Goal: Task Accomplishment & Management: Use online tool/utility

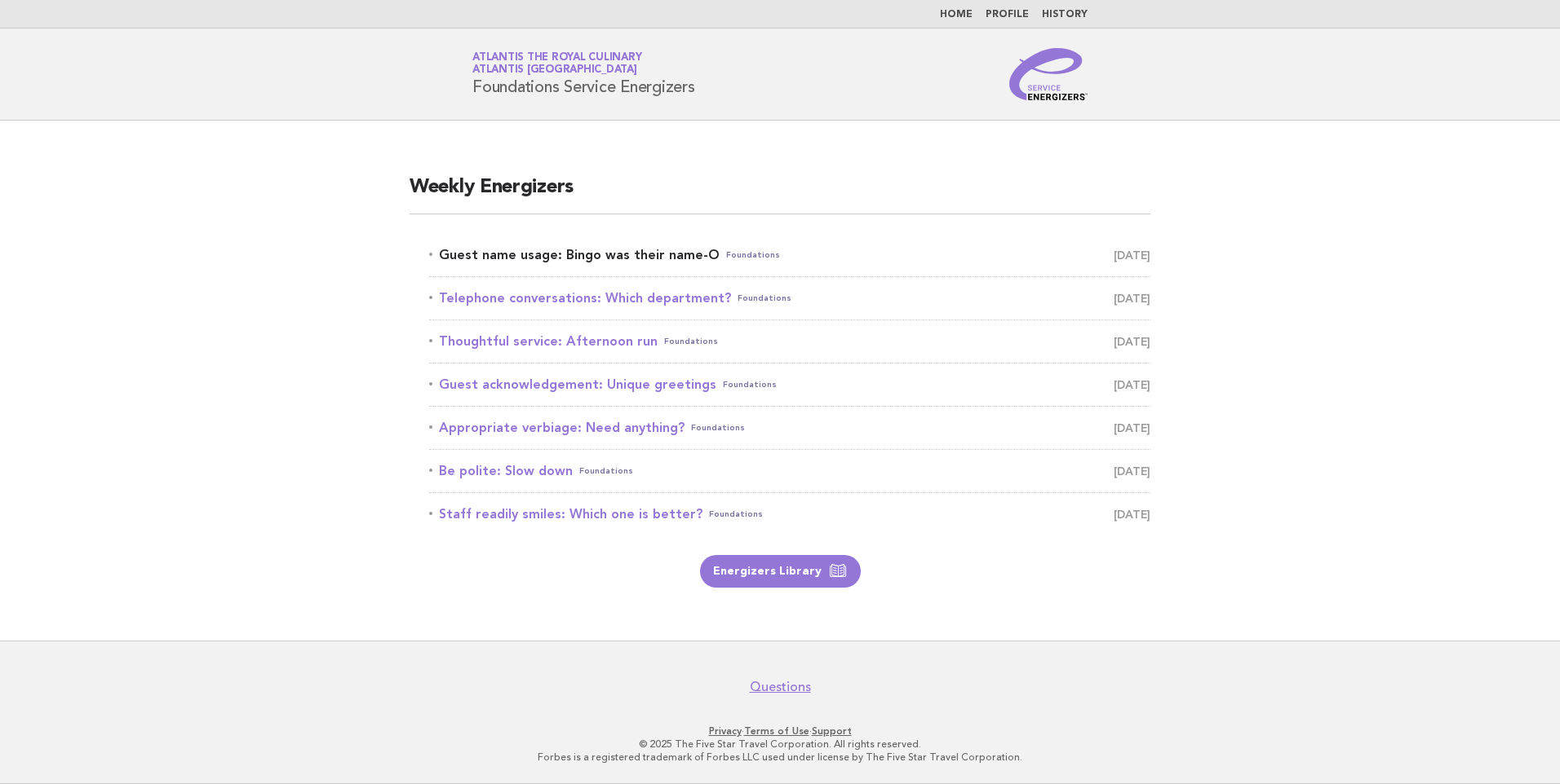
click at [643, 252] on link "Guest name usage: Bingo was their name-O Foundations October 12" at bounding box center [790, 256] width 721 height 23
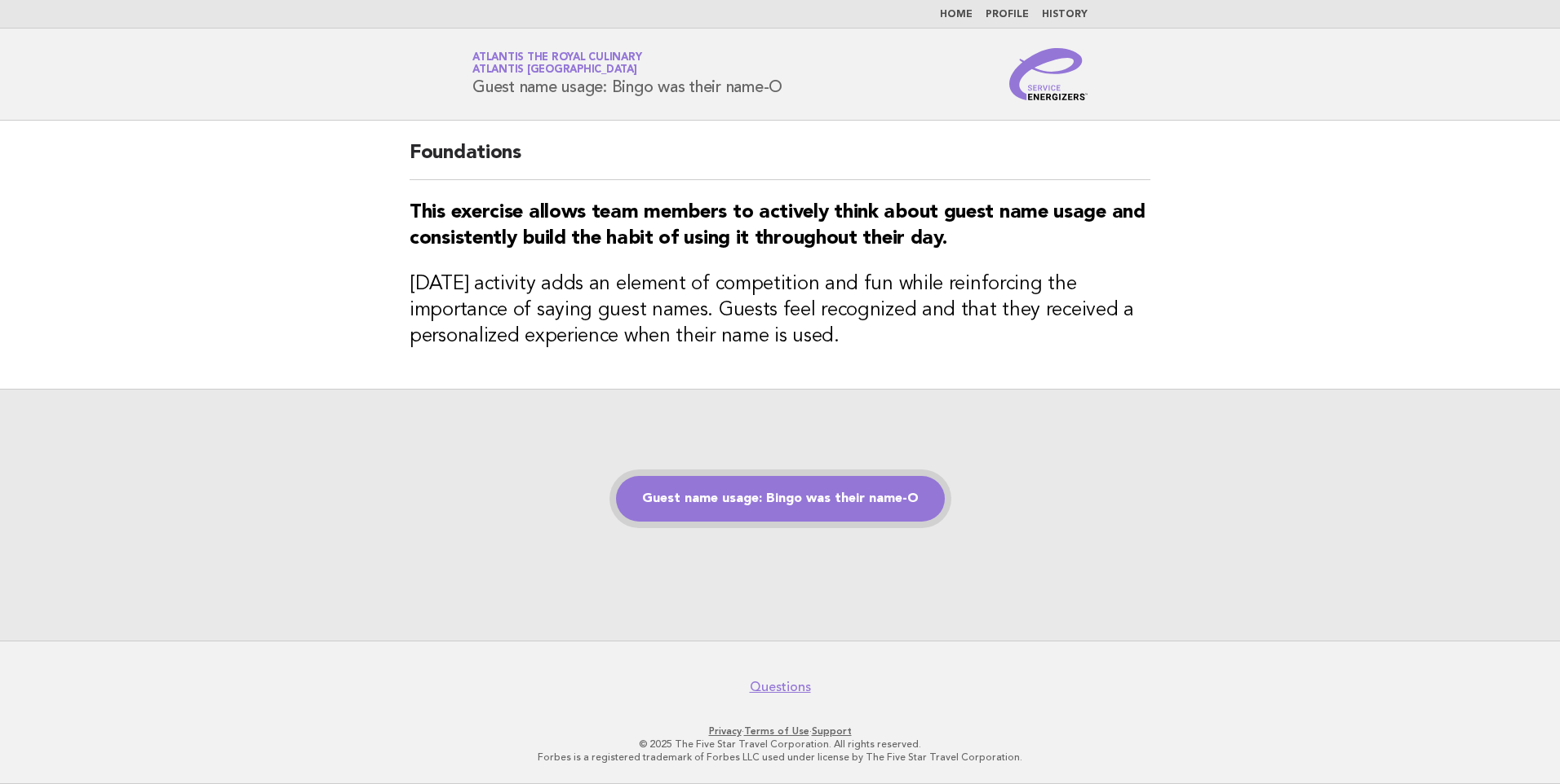
click at [770, 508] on link "Guest name usage: Bingo was their name-O" at bounding box center [780, 499] width 329 height 45
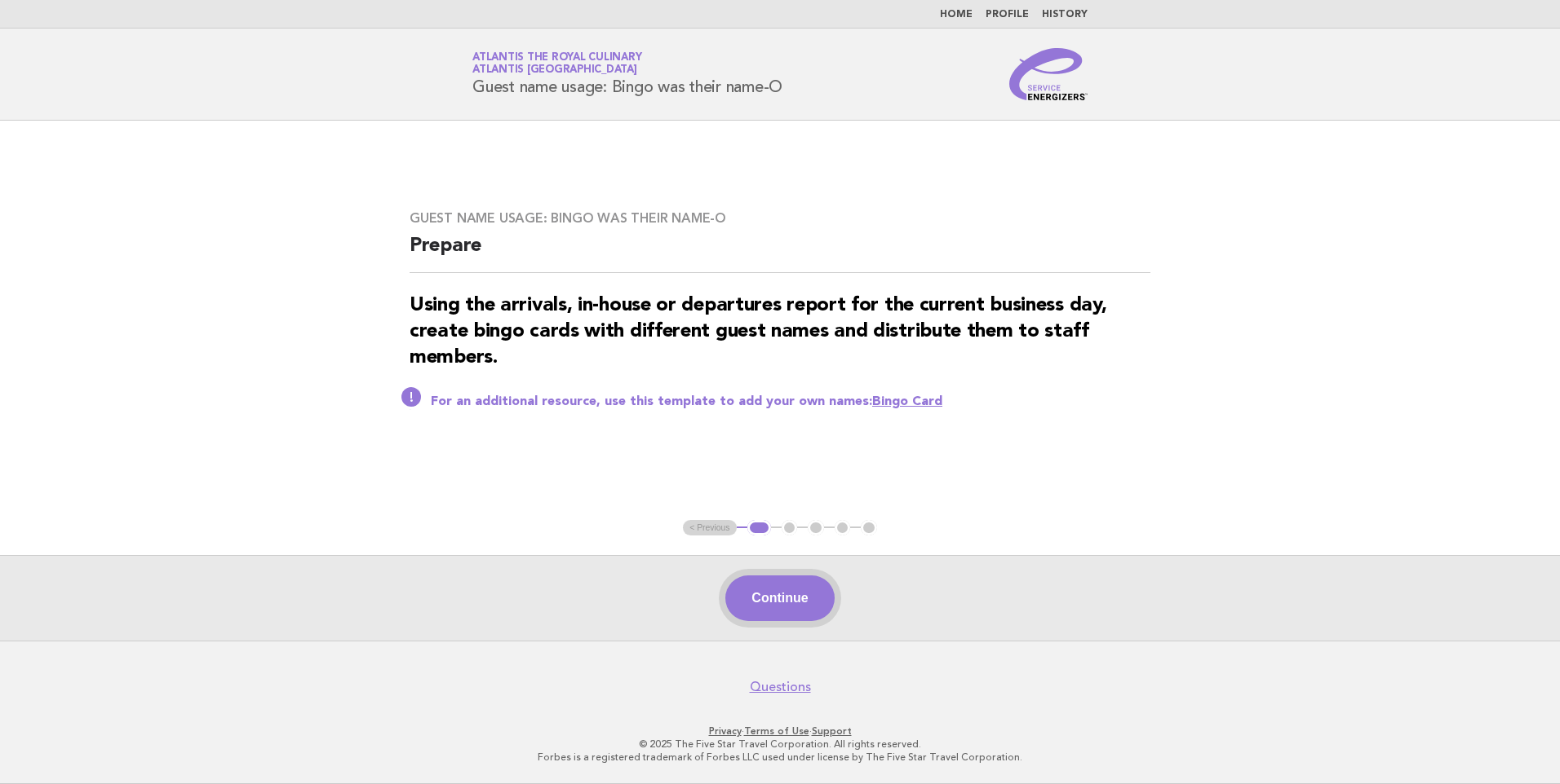
click at [793, 602] on button "Continue" at bounding box center [779, 598] width 108 height 45
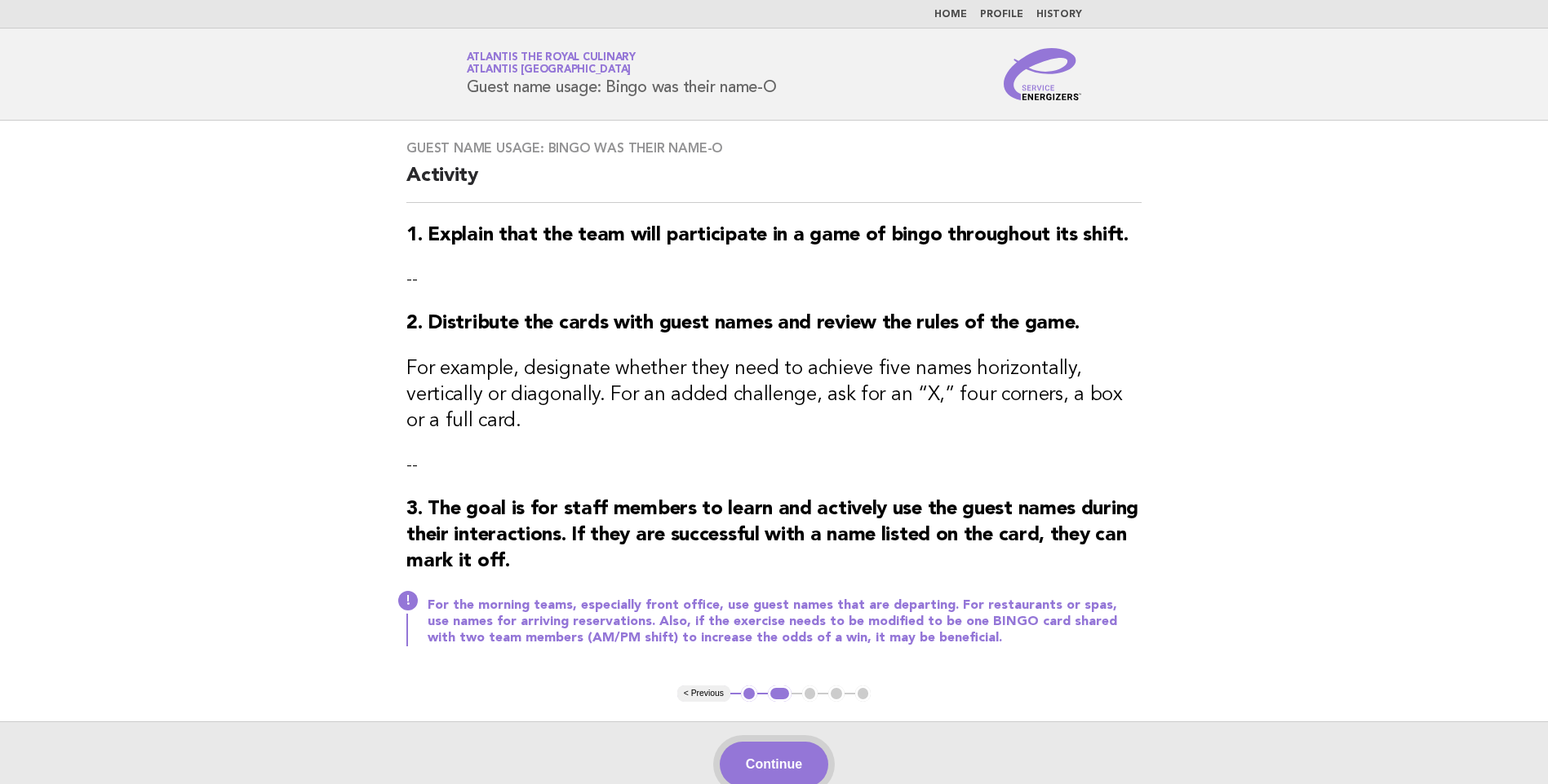
click at [771, 742] on button "Continue" at bounding box center [774, 765] width 108 height 45
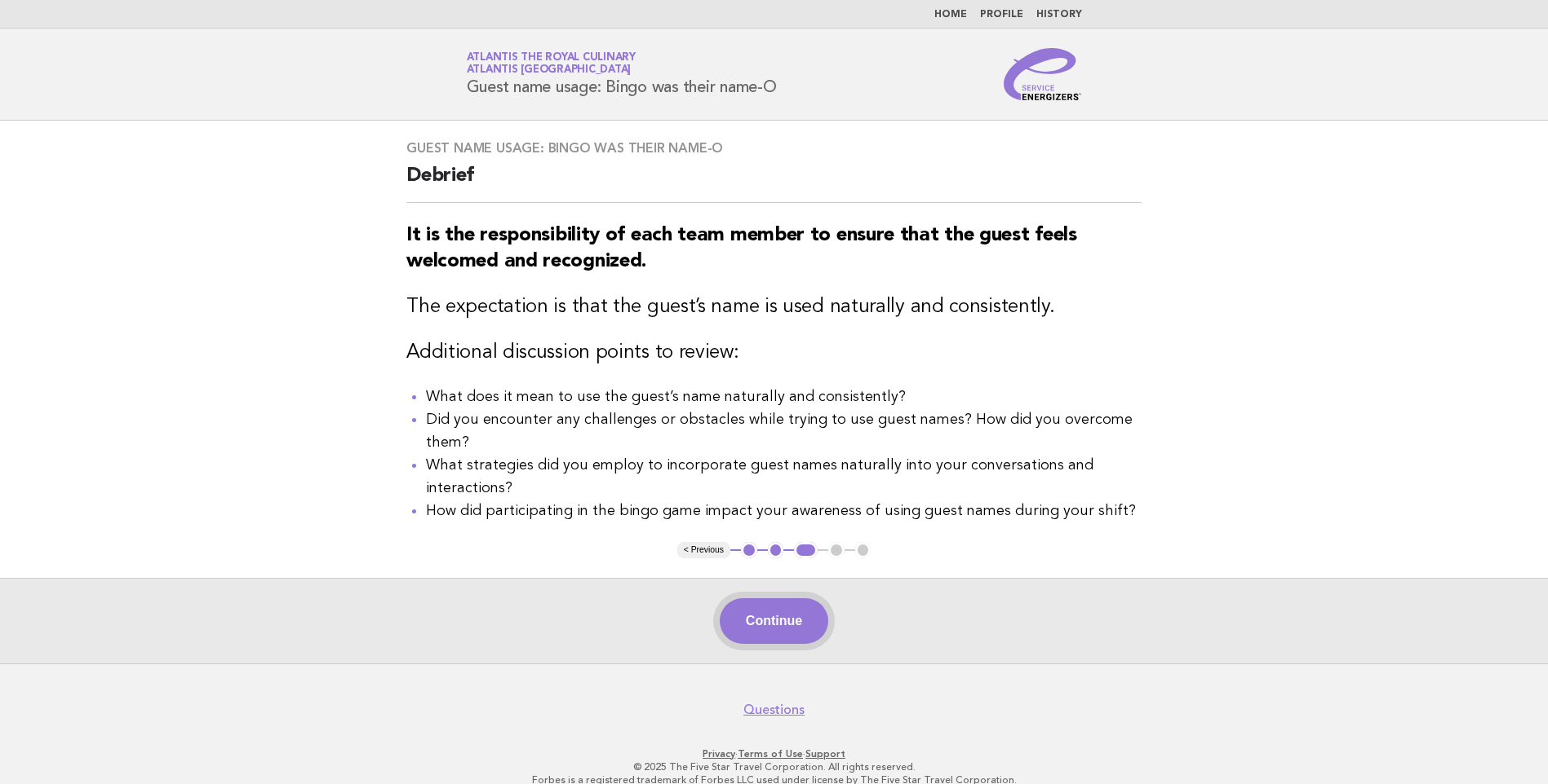
click at [772, 627] on button "Continue" at bounding box center [774, 621] width 108 height 45
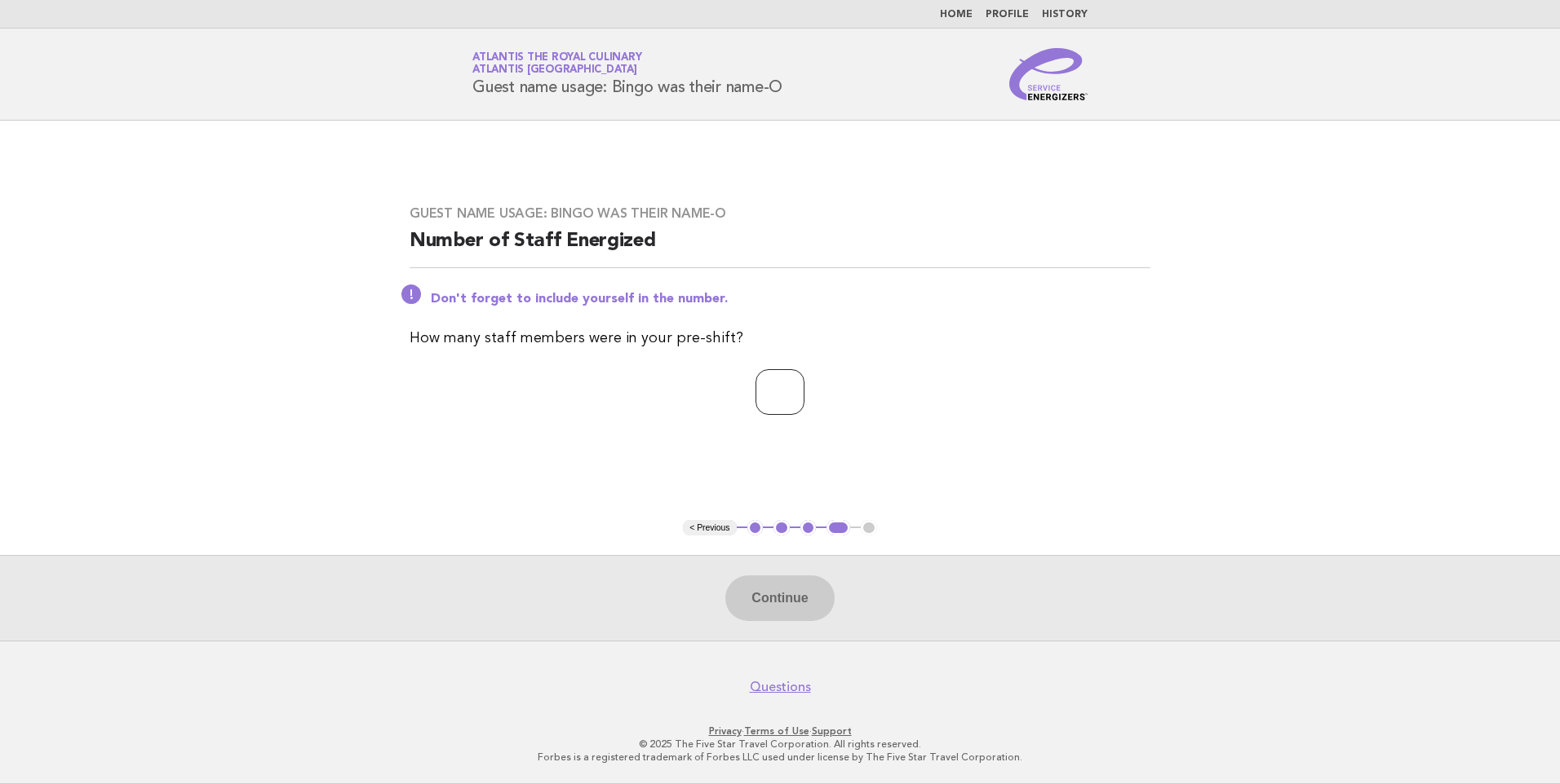
click at [790, 399] on input "number" at bounding box center [780, 392] width 49 height 45
click at [804, 388] on input "*" at bounding box center [780, 392] width 49 height 45
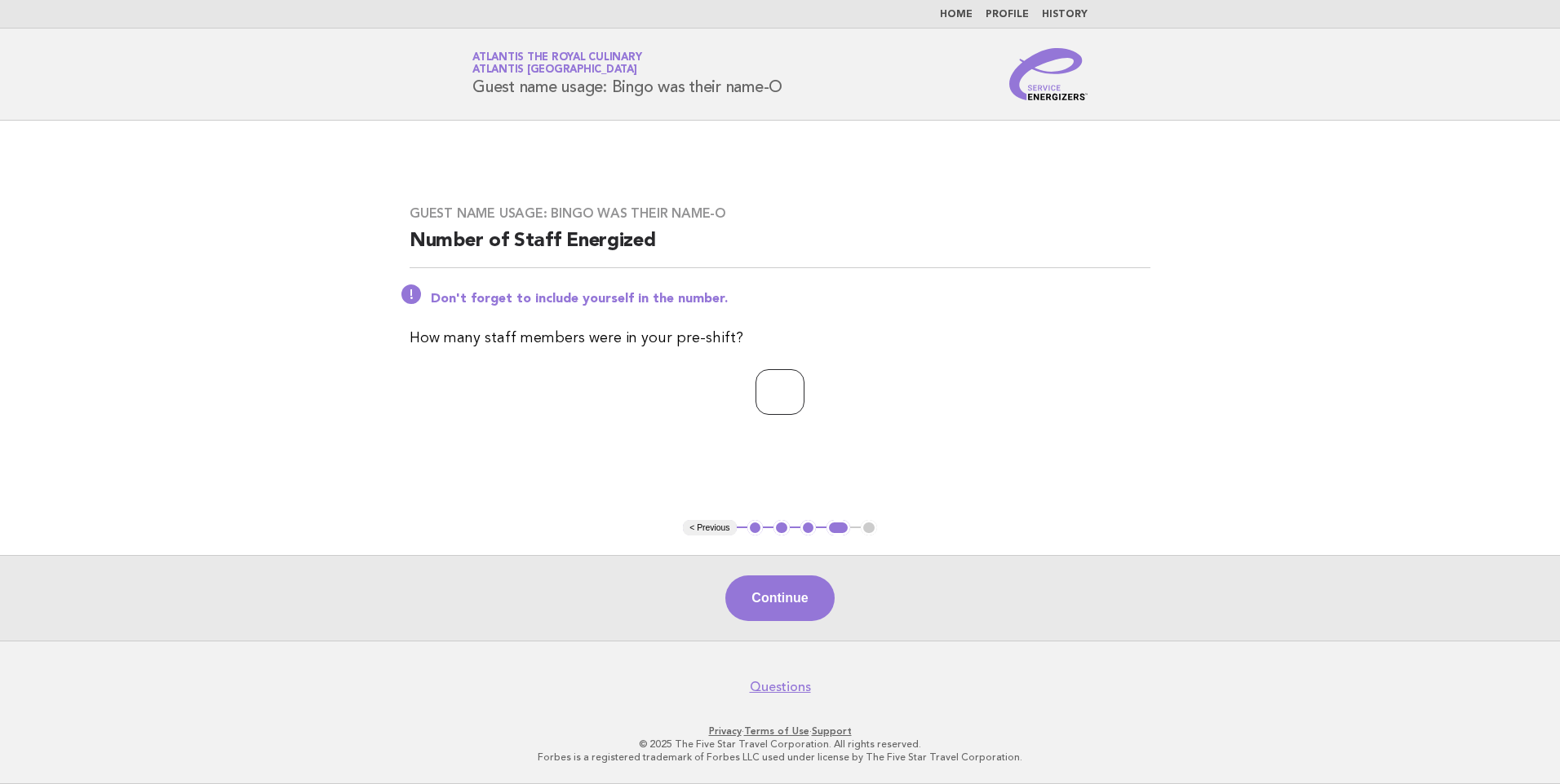
click at [804, 388] on input "*" at bounding box center [780, 392] width 49 height 45
click at [804, 384] on input "*" at bounding box center [780, 392] width 49 height 45
type input "*"
click at [804, 389] on input "*" at bounding box center [780, 392] width 49 height 45
click at [797, 602] on button "Continue" at bounding box center [779, 598] width 108 height 45
